Goal: Transaction & Acquisition: Subscribe to service/newsletter

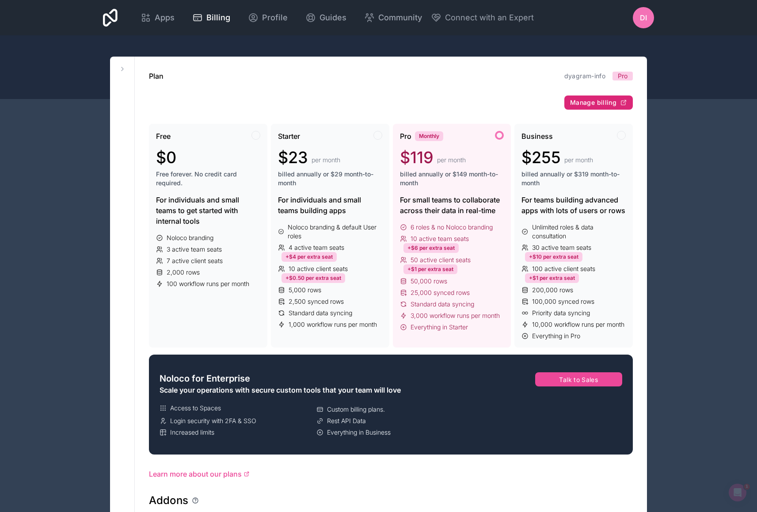
click at [605, 103] on span "Manage billing" at bounding box center [593, 103] width 46 height 8
click at [156, 19] on span "Apps" at bounding box center [165, 17] width 20 height 12
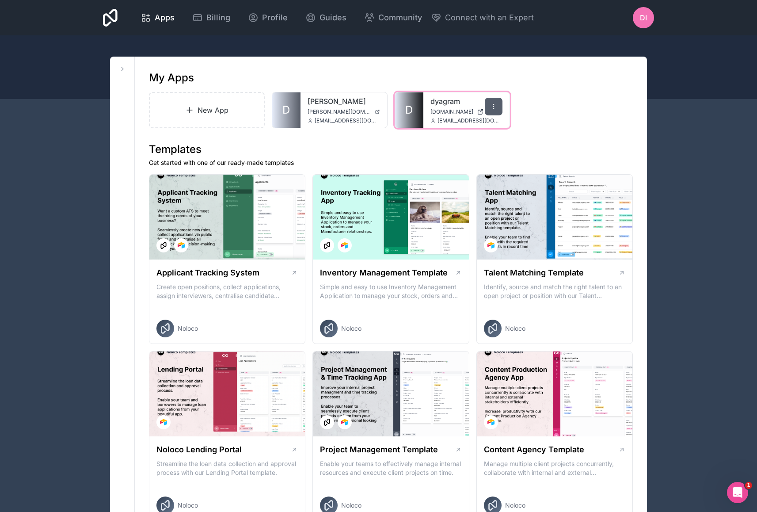
click at [489, 106] on div at bounding box center [494, 107] width 18 height 18
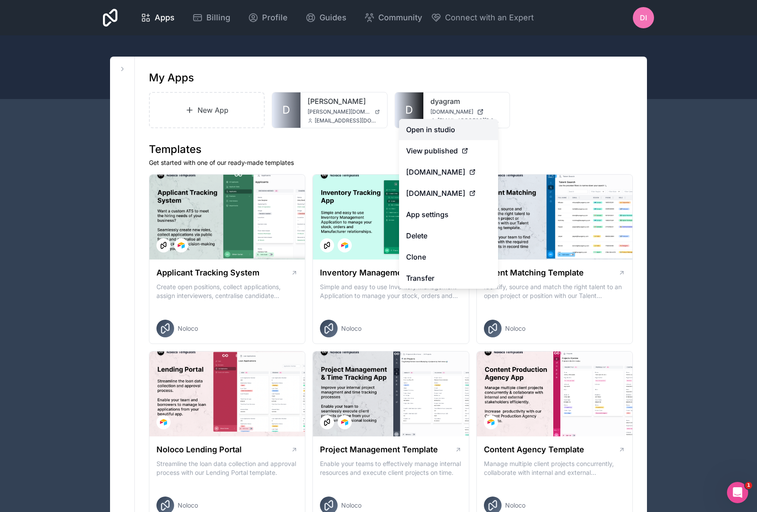
click at [453, 133] on link "Open in studio" at bounding box center [448, 129] width 99 height 21
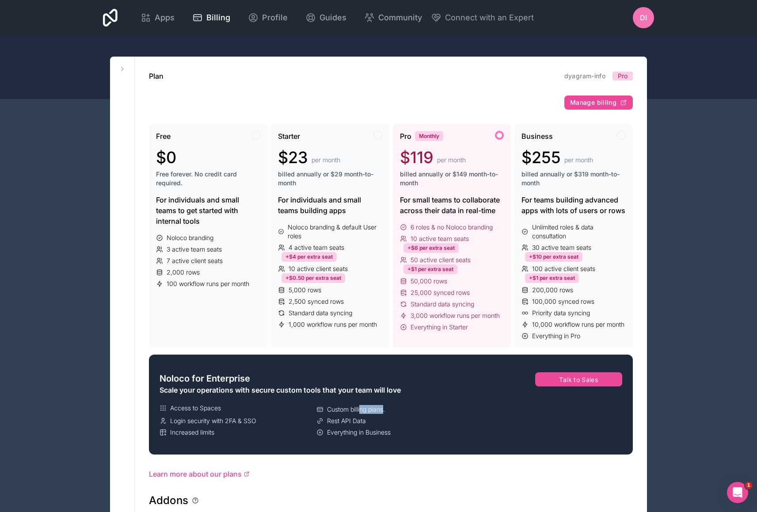
drag, startPoint x: 361, startPoint y: 410, endPoint x: 385, endPoint y: 409, distance: 23.4
click at [385, 410] on span "Custom billing plans." at bounding box center [356, 409] width 58 height 9
click at [430, 152] on span "$119" at bounding box center [417, 158] width 34 height 18
click at [621, 77] on span "Pro" at bounding box center [623, 76] width 10 height 9
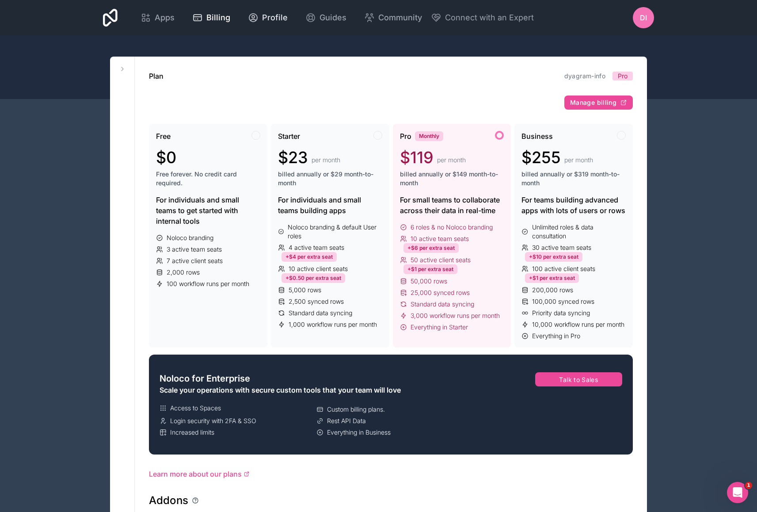
click at [264, 19] on span "Profile" at bounding box center [275, 17] width 26 height 12
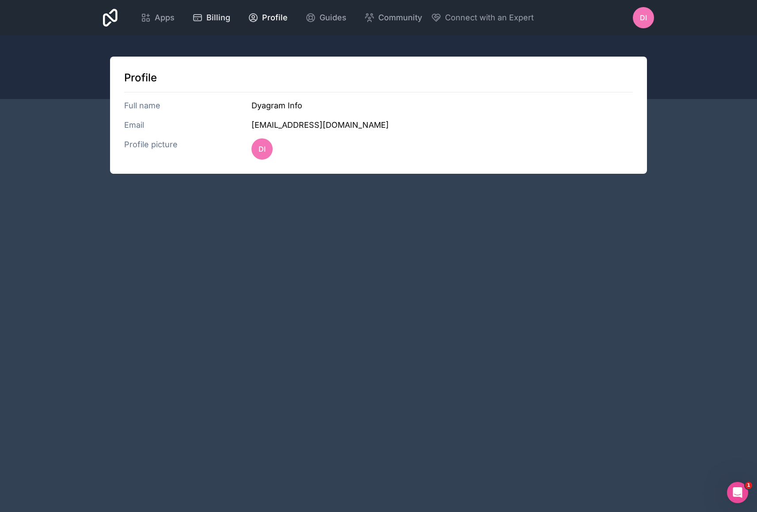
click at [198, 15] on icon at bounding box center [198, 18] width 8 height 6
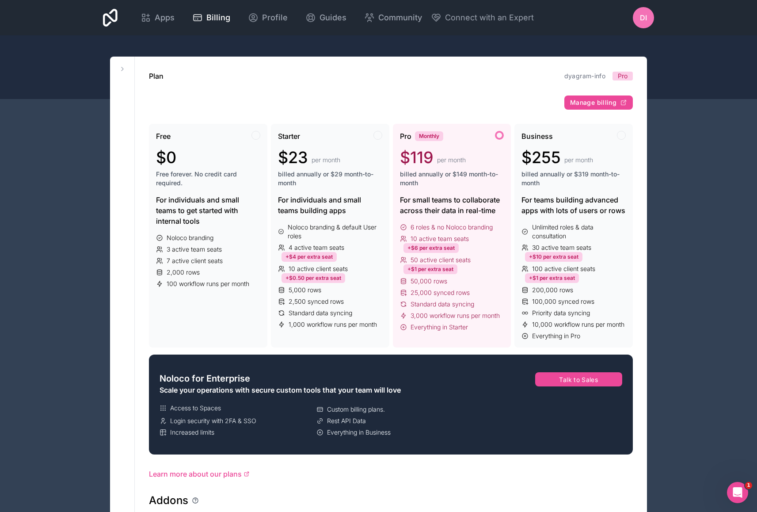
click at [419, 149] on span "$119" at bounding box center [417, 158] width 34 height 18
click at [424, 137] on div "Monthly" at bounding box center [429, 136] width 28 height 10
click at [470, 156] on div "$119 per month" at bounding box center [452, 158] width 104 height 18
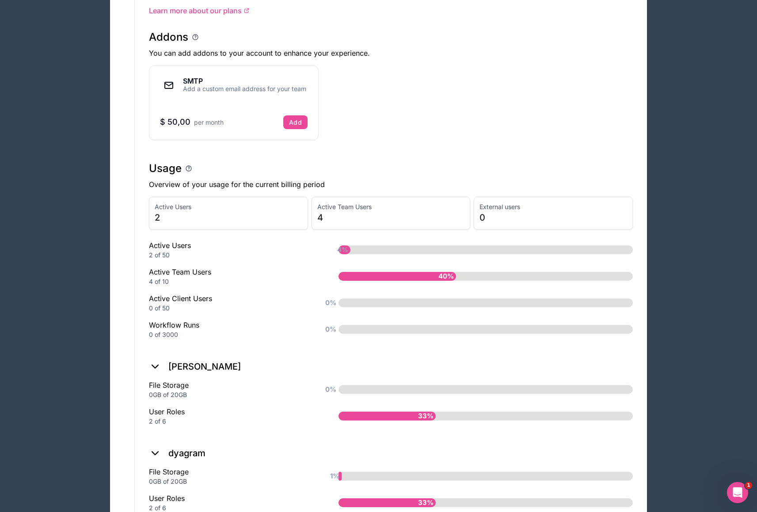
scroll to position [506, 0]
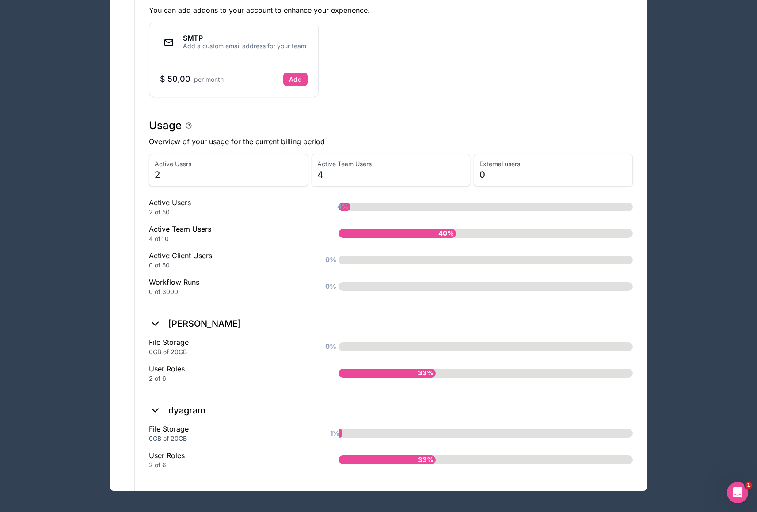
click at [156, 409] on icon at bounding box center [155, 410] width 12 height 12
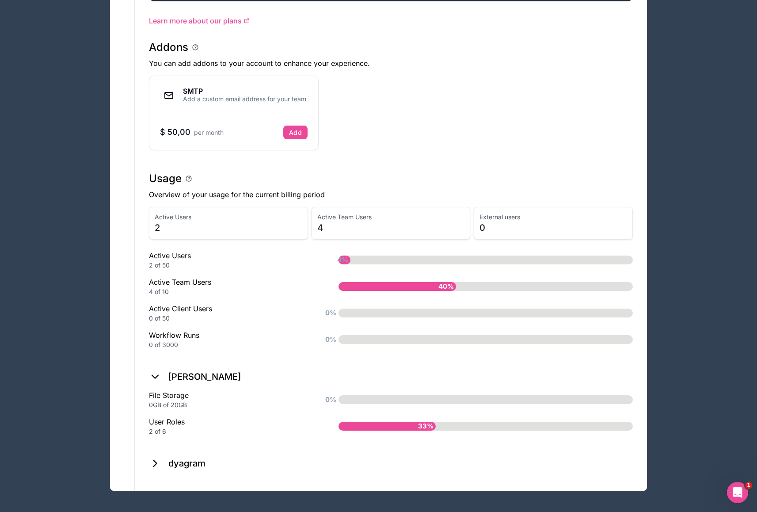
scroll to position [453, 0]
click at [154, 468] on icon at bounding box center [155, 463] width 12 height 12
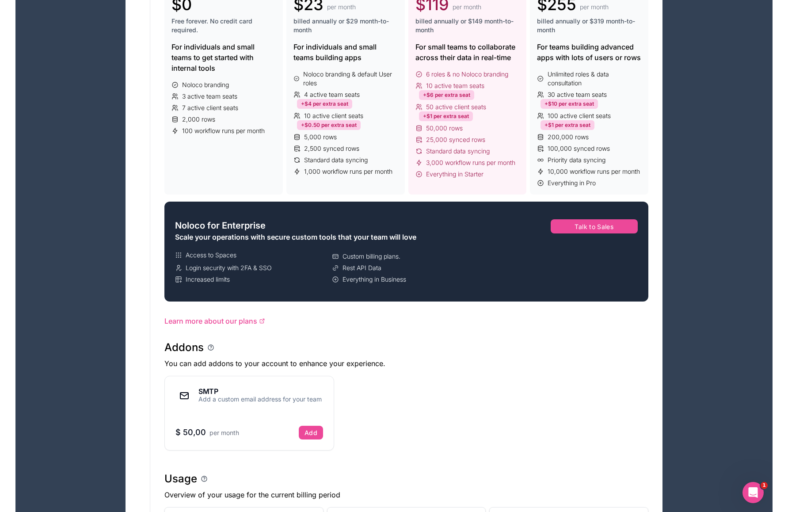
scroll to position [0, 0]
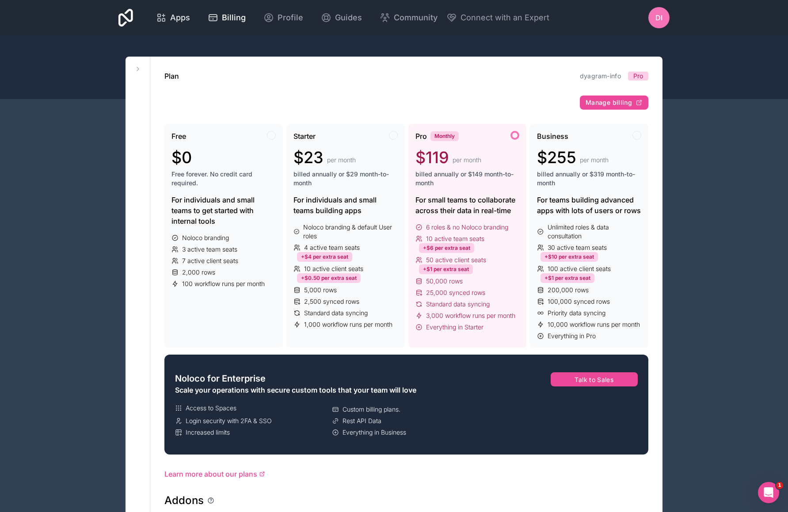
click at [168, 18] on div "Apps" at bounding box center [173, 17] width 34 height 12
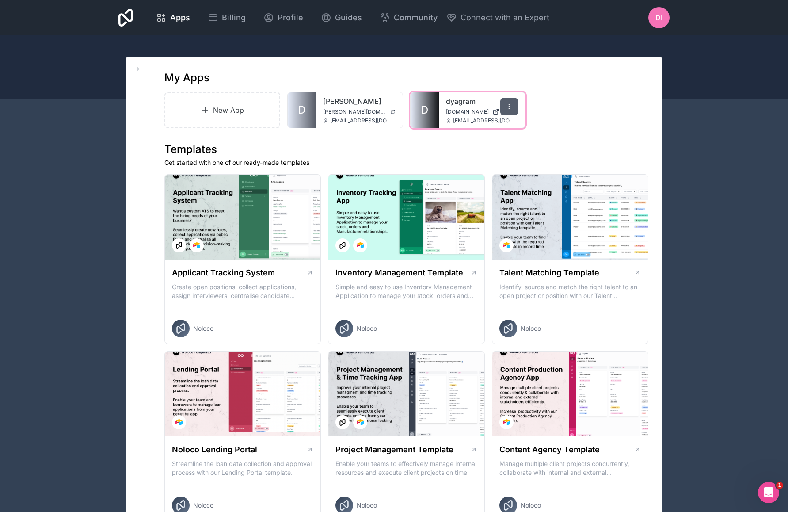
click at [507, 107] on icon at bounding box center [509, 106] width 7 height 7
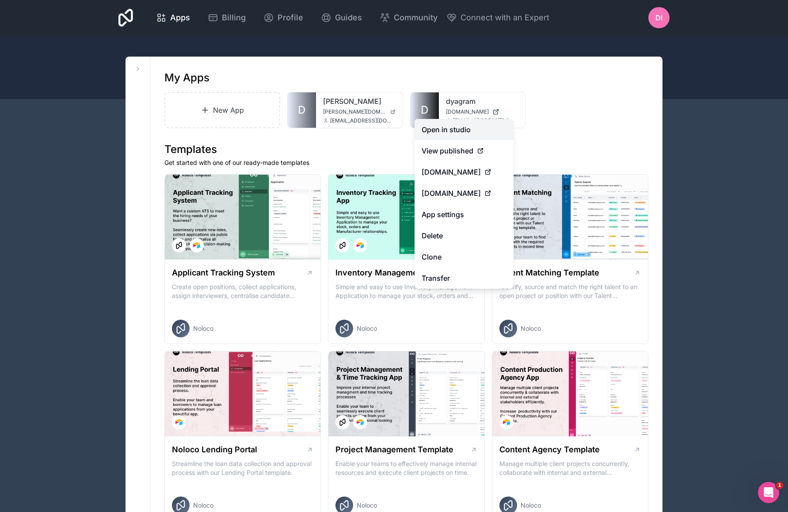
click at [491, 124] on link "Open in studio" at bounding box center [464, 129] width 99 height 21
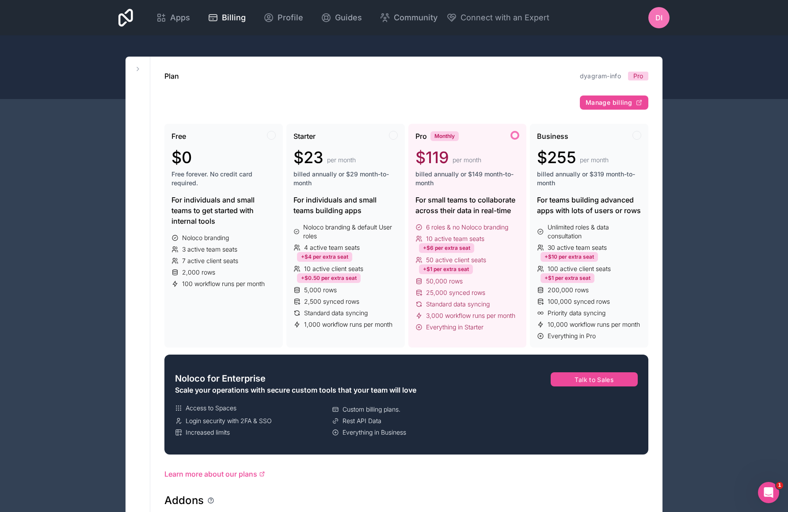
click at [674, 16] on div "Apps Billing Profile Guides Community Connect with an Expert DI Billing Profile…" at bounding box center [393, 17] width 565 height 35
click at [656, 16] on span "DI" at bounding box center [658, 17] width 7 height 11
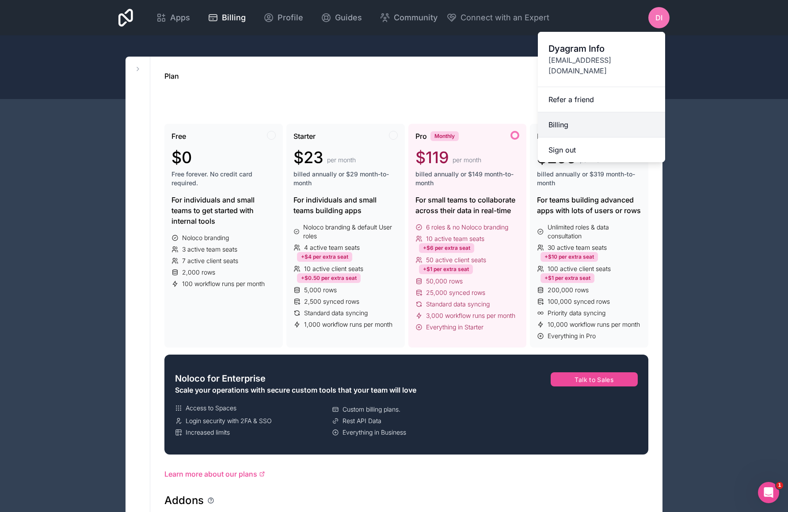
click at [607, 119] on link "Billing" at bounding box center [601, 124] width 127 height 25
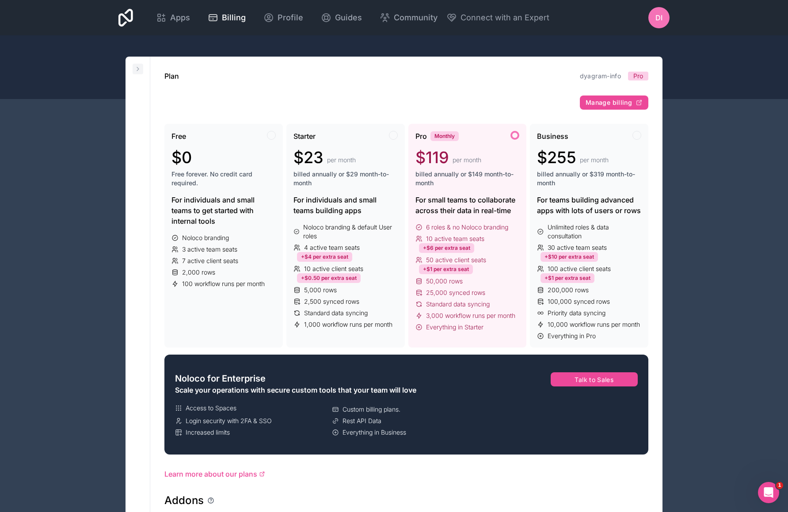
click at [134, 67] on icon at bounding box center [137, 68] width 7 height 7
click at [133, 69] on button at bounding box center [138, 69] width 11 height 11
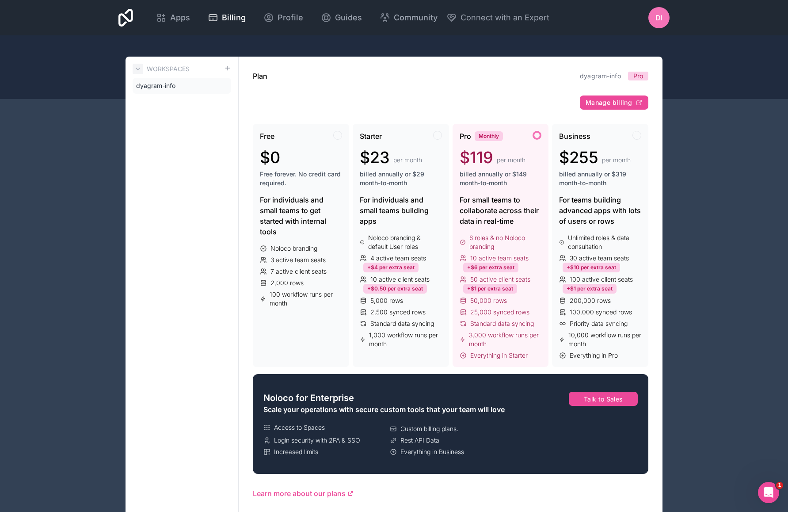
click at [136, 69] on icon at bounding box center [137, 68] width 7 height 7
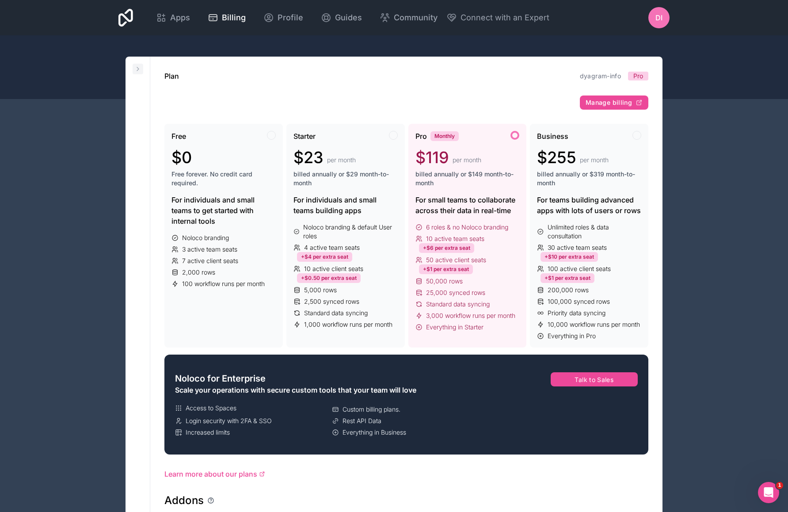
click at [136, 69] on icon at bounding box center [137, 68] width 7 height 7
click at [137, 69] on icon at bounding box center [137, 68] width 7 height 7
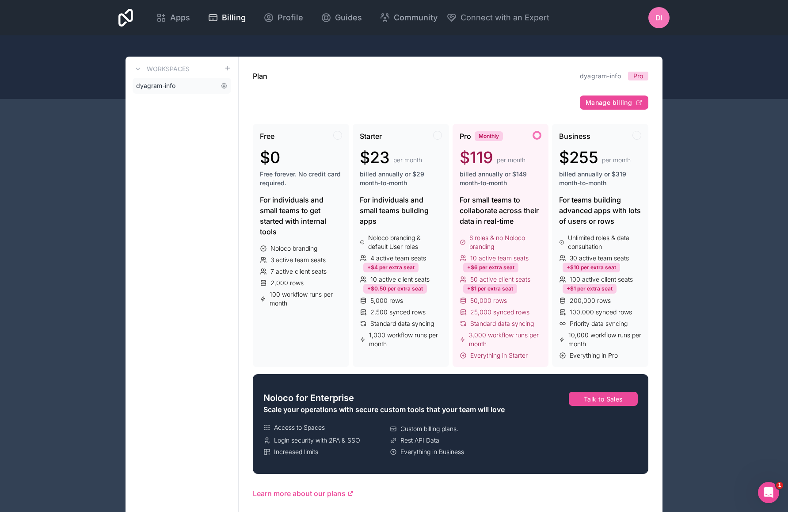
click at [155, 87] on span "dyagram-info" at bounding box center [155, 85] width 39 height 9
click at [217, 84] on link "dyagram-info" at bounding box center [182, 86] width 99 height 16
click at [224, 85] on icon at bounding box center [224, 86] width 2 height 2
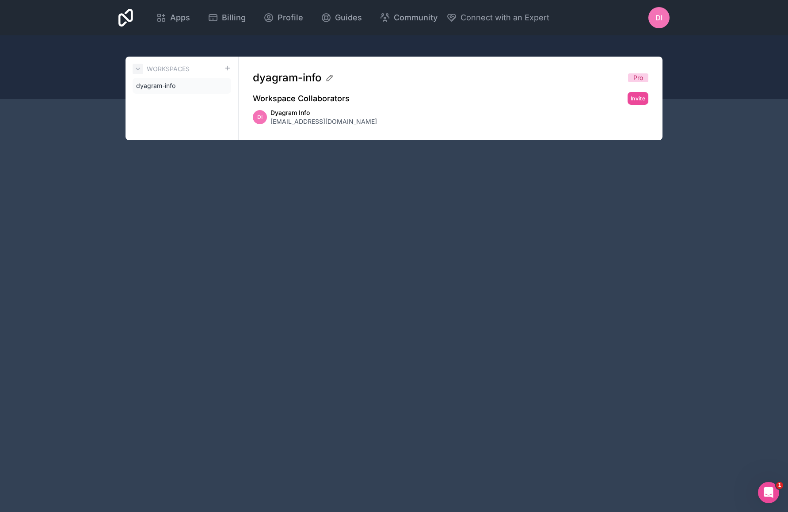
click at [137, 70] on icon at bounding box center [137, 68] width 7 height 7
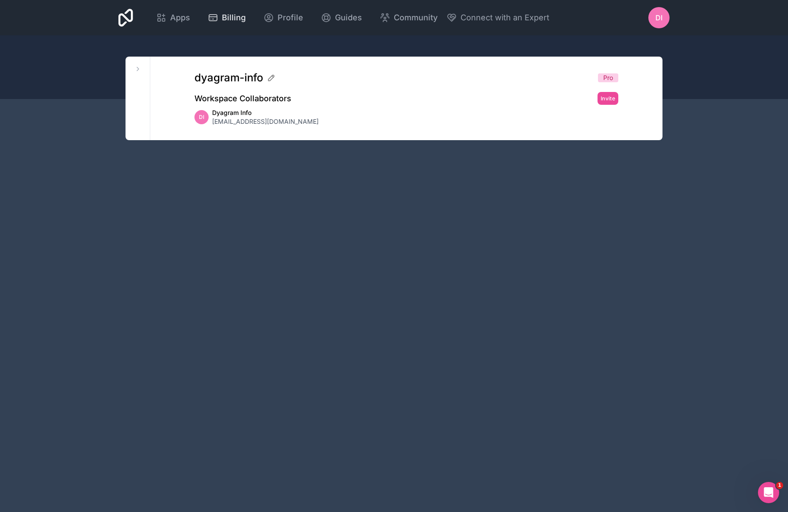
click at [240, 19] on span "Billing" at bounding box center [234, 17] width 24 height 12
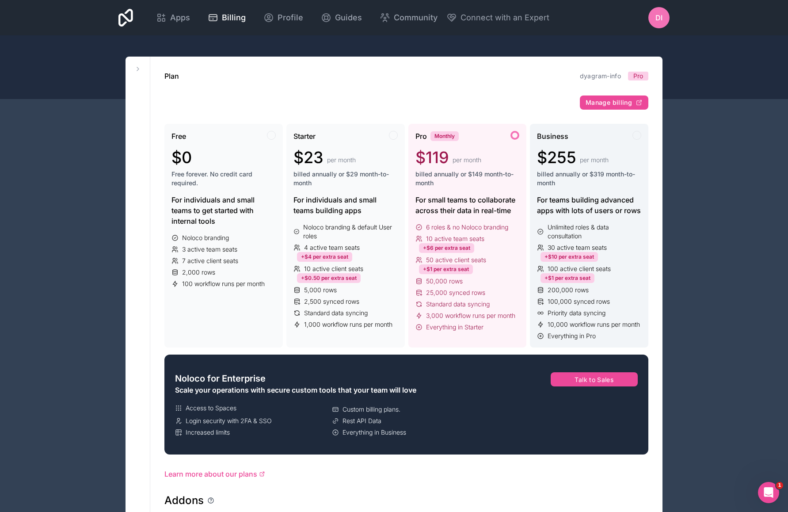
click at [556, 134] on span "Business" at bounding box center [552, 136] width 31 height 11
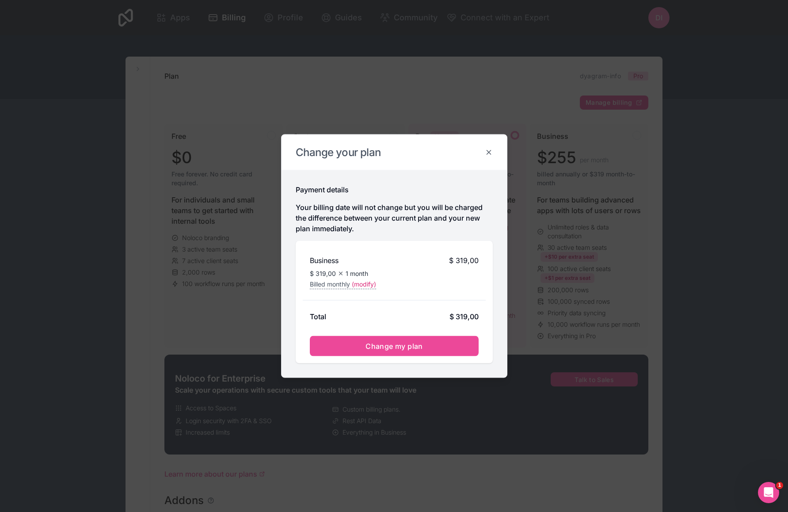
click at [488, 152] on icon at bounding box center [489, 152] width 4 height 4
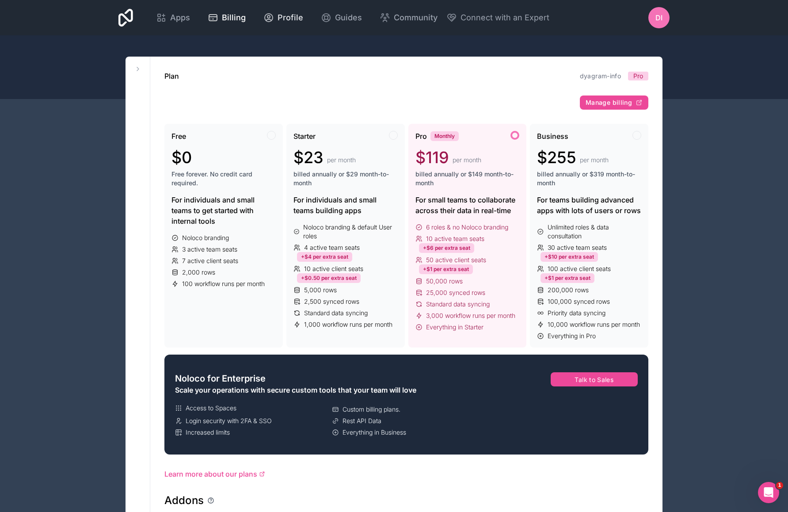
click at [284, 27] on link "Profile" at bounding box center [283, 17] width 54 height 19
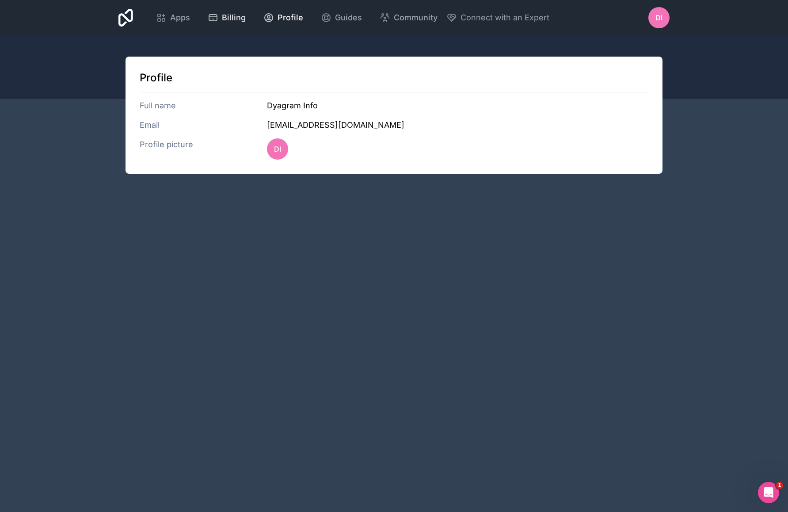
click at [231, 14] on span "Billing" at bounding box center [234, 17] width 24 height 12
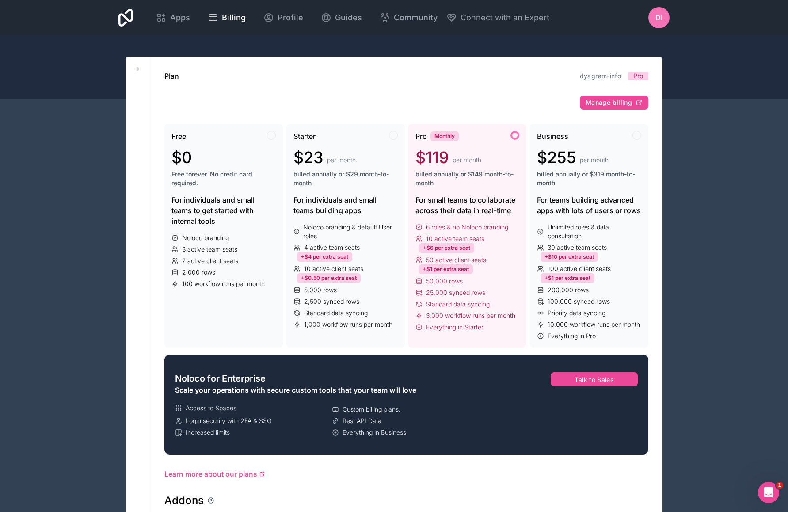
click at [638, 78] on span "Pro" at bounding box center [638, 76] width 10 height 9
click at [452, 177] on span "billed annually or $149 month-to-month" at bounding box center [467, 179] width 104 height 18
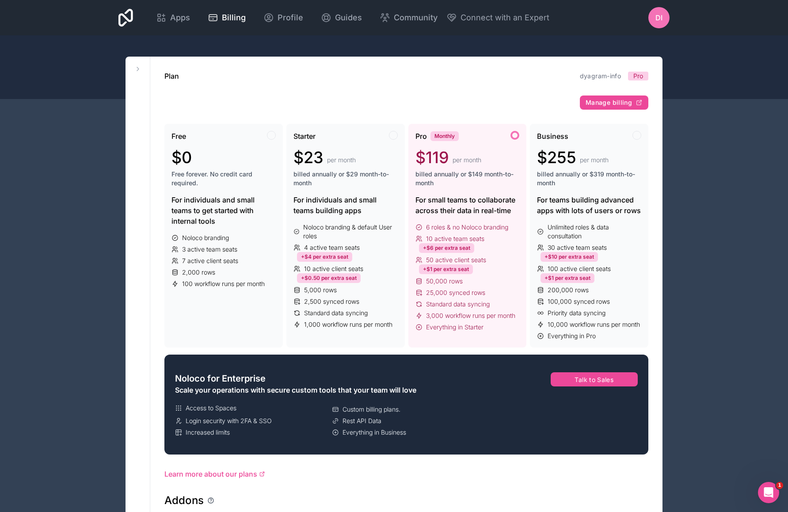
click at [516, 134] on div at bounding box center [515, 135] width 9 height 9
click at [453, 136] on div "Monthly" at bounding box center [445, 136] width 28 height 10
click at [419, 138] on span "Pro" at bounding box center [420, 136] width 11 height 11
click at [447, 144] on div "Pro Monthly $119 per month billed annually or $149 month-to-month" at bounding box center [467, 163] width 104 height 64
click at [458, 164] on span "per month" at bounding box center [467, 160] width 29 height 9
